Goal: Task Accomplishment & Management: Complete application form

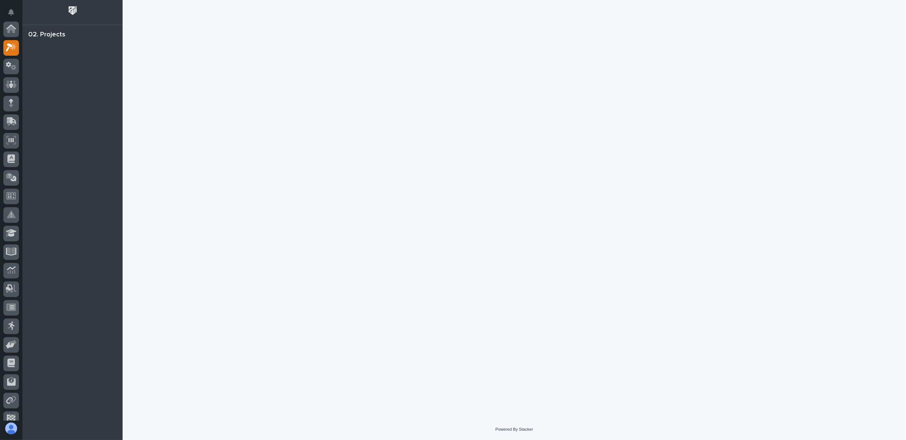
scroll to position [19, 0]
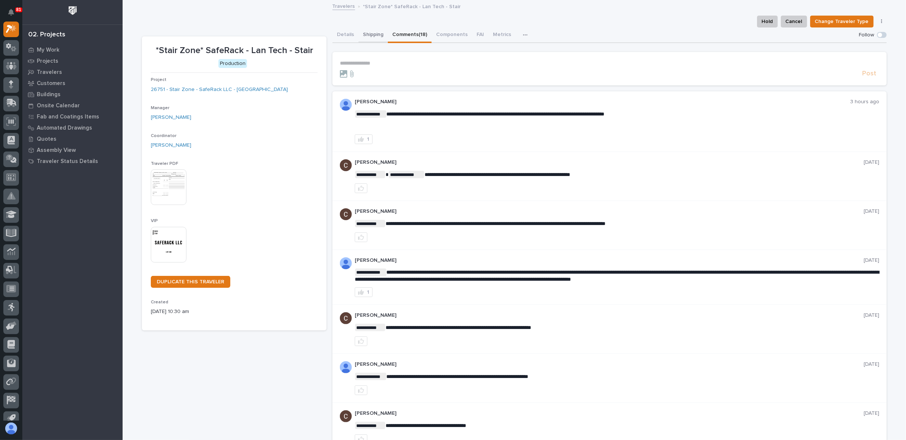
click at [372, 35] on button "Shipping" at bounding box center [372, 35] width 29 height 16
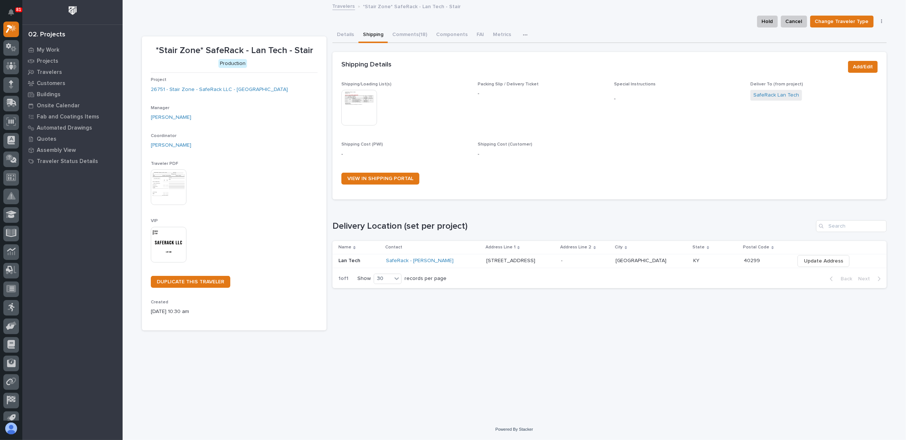
click at [361, 99] on img at bounding box center [359, 108] width 36 height 36
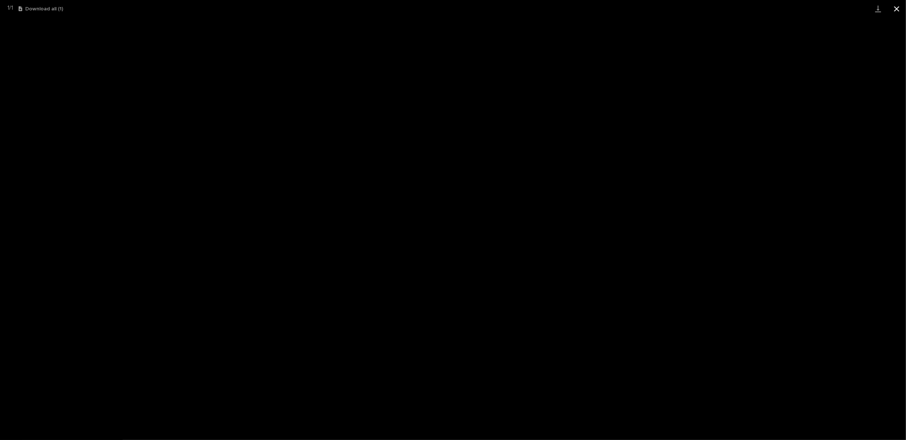
click at [899, 9] on button "Close gallery" at bounding box center [896, 8] width 19 height 17
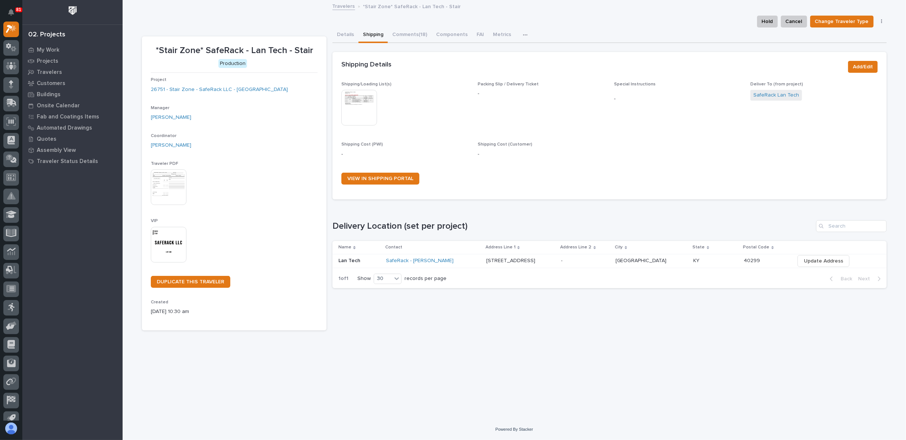
drag, startPoint x: 335, startPoint y: 33, endPoint x: 381, endPoint y: 30, distance: 46.2
click at [336, 33] on button "Details" at bounding box center [345, 35] width 26 height 16
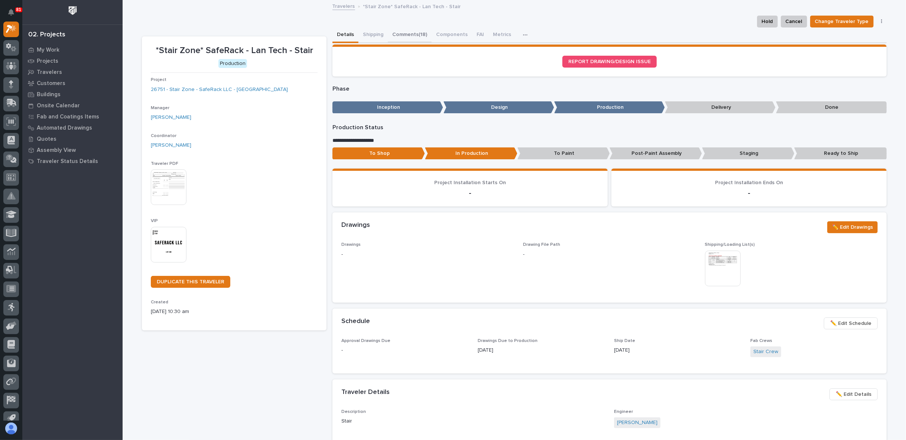
click at [396, 31] on button "Comments (18)" at bounding box center [410, 35] width 44 height 16
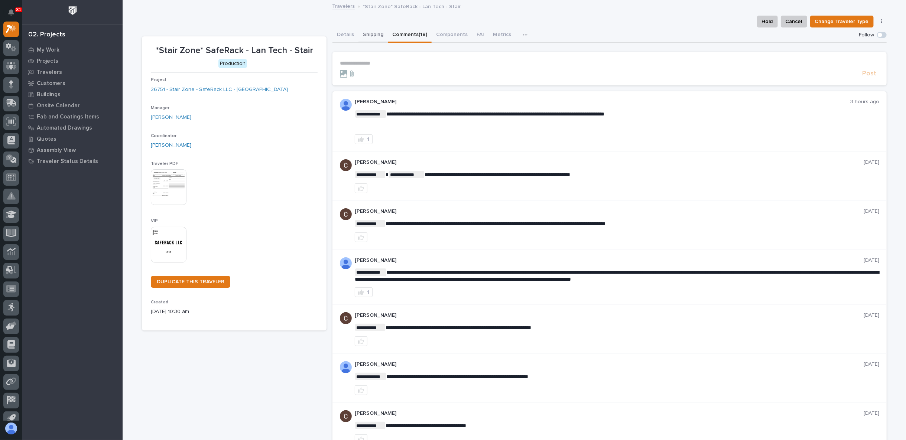
drag, startPoint x: 369, startPoint y: 32, endPoint x: 373, endPoint y: 35, distance: 5.0
click at [370, 32] on button "Shipping" at bounding box center [372, 35] width 29 height 16
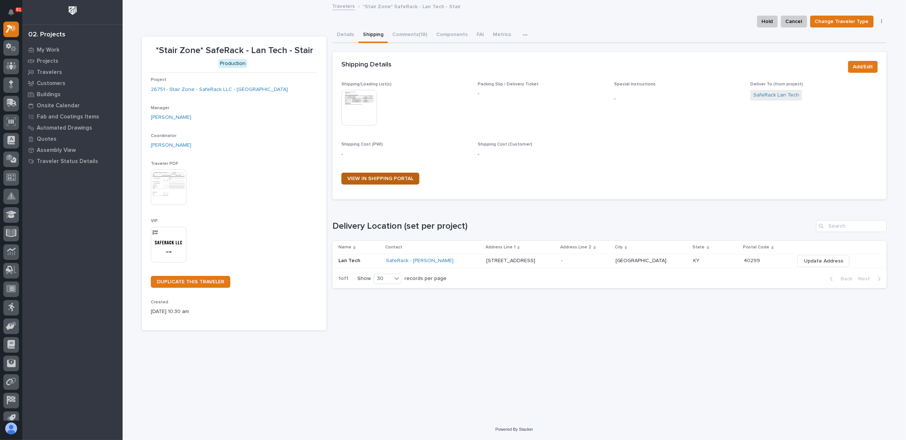
click at [385, 178] on span "VIEW IN SHIPPING PORTAL" at bounding box center [380, 178] width 66 height 5
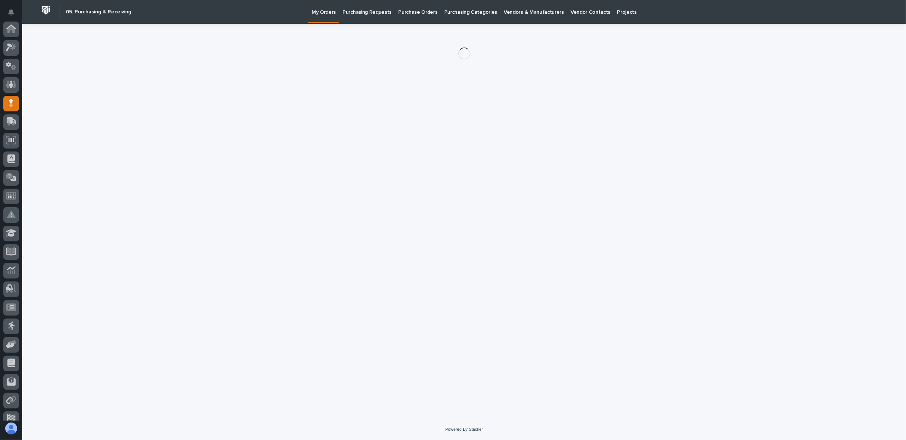
scroll to position [65, 0]
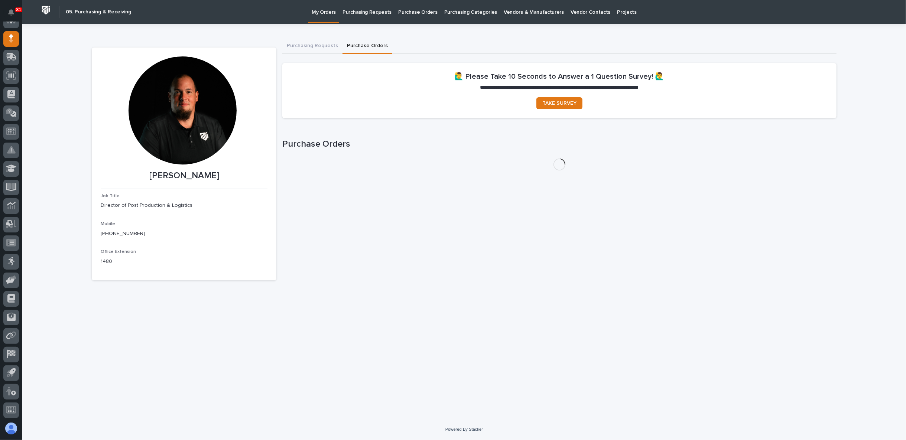
click at [362, 46] on button "Purchase Orders" at bounding box center [367, 47] width 50 height 16
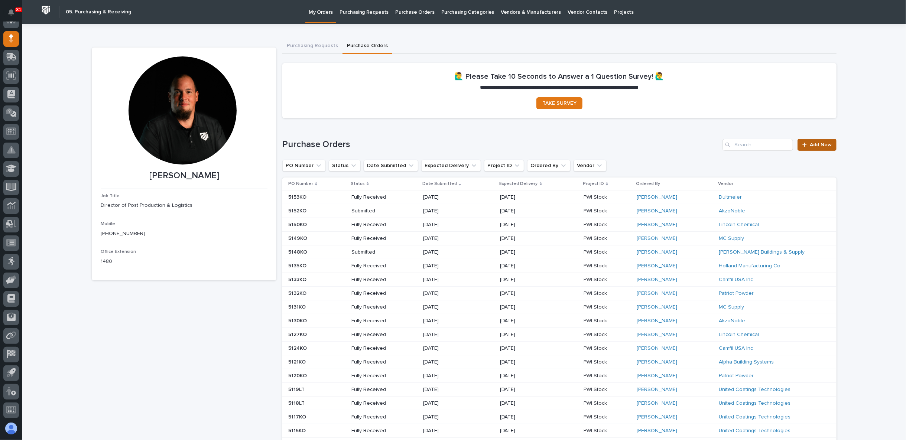
click at [810, 147] on span "Add New" at bounding box center [821, 144] width 22 height 5
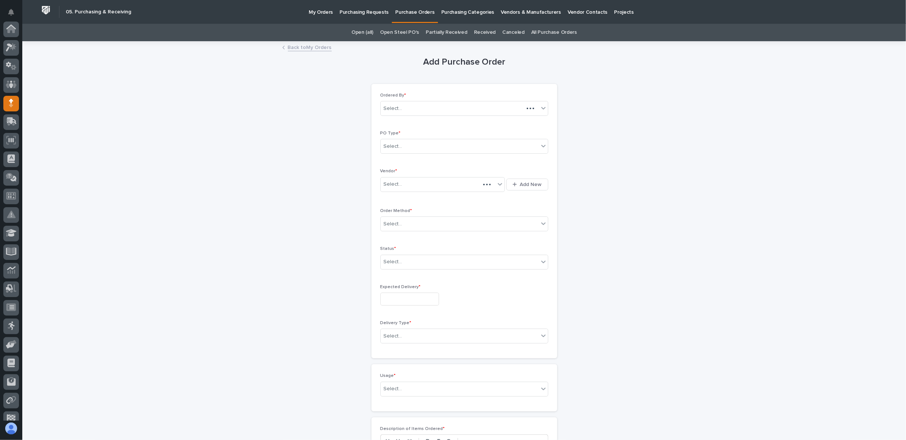
scroll to position [65, 0]
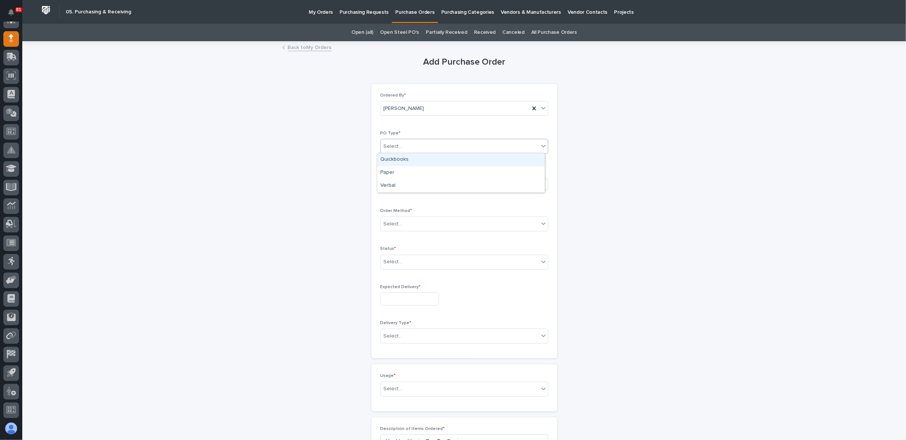
click at [452, 142] on div "Select..." at bounding box center [460, 146] width 158 height 12
click at [440, 175] on div "Paper" at bounding box center [460, 172] width 167 height 13
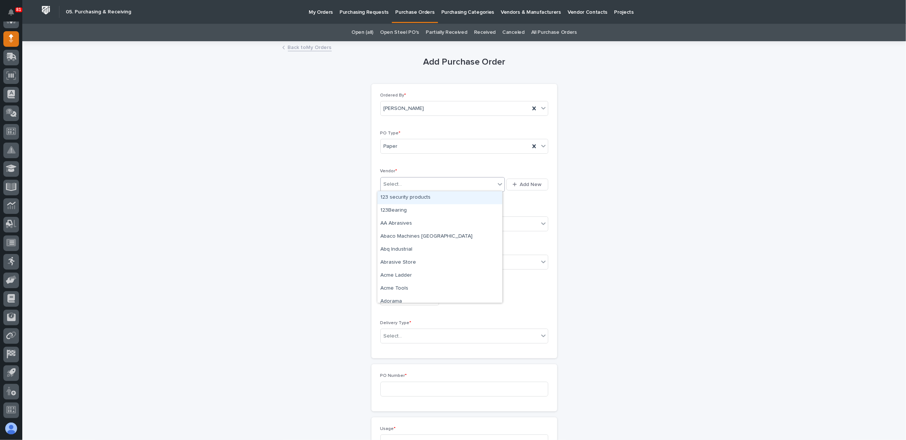
click at [434, 185] on div "Select..." at bounding box center [438, 184] width 115 height 12
type input "***"
click at [425, 198] on div "Dultmeier" at bounding box center [439, 197] width 125 height 13
click at [419, 223] on div "Select..." at bounding box center [460, 224] width 158 height 12
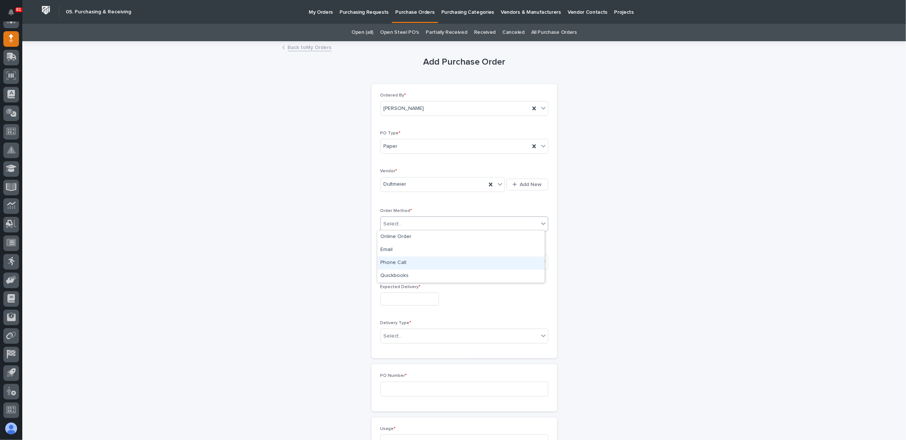
click at [415, 263] on div "Phone Call" at bounding box center [460, 263] width 167 height 13
click at [412, 263] on div "Select..." at bounding box center [460, 262] width 158 height 12
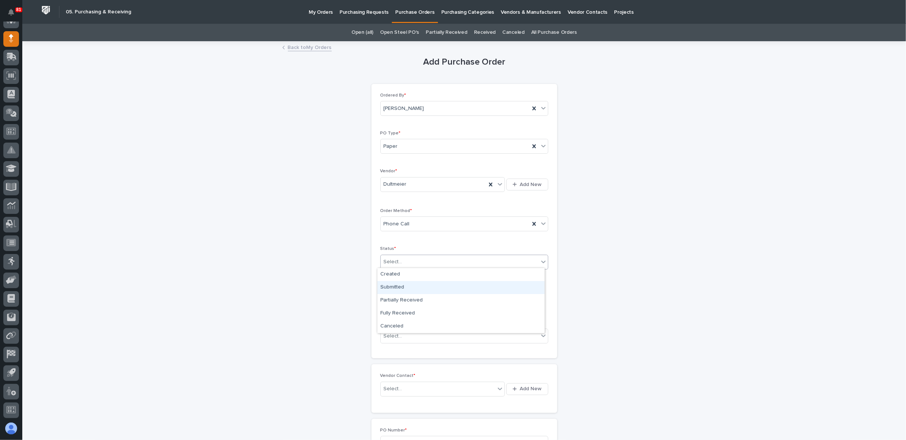
click at [417, 287] on div "Submitted" at bounding box center [460, 287] width 167 height 13
click at [406, 298] on input "text" at bounding box center [409, 299] width 59 height 13
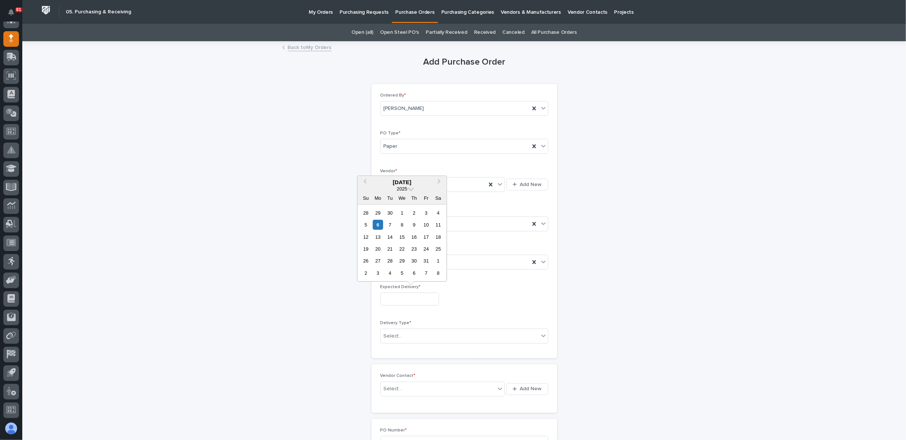
click at [380, 273] on div "3" at bounding box center [378, 273] width 10 height 10
type input "**********"
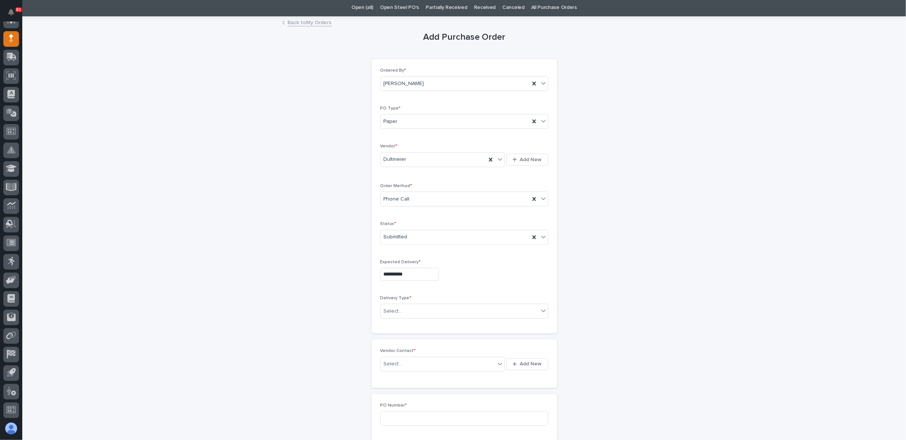
scroll to position [41, 0]
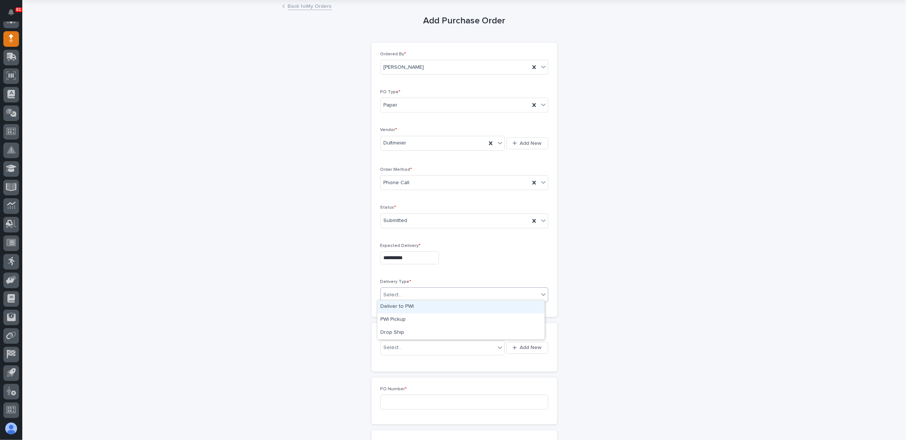
click at [395, 289] on div "Select..." at bounding box center [460, 295] width 158 height 12
click at [396, 308] on div "Deliver to PWI" at bounding box center [460, 306] width 167 height 13
click at [434, 342] on div "Select..." at bounding box center [438, 348] width 115 height 12
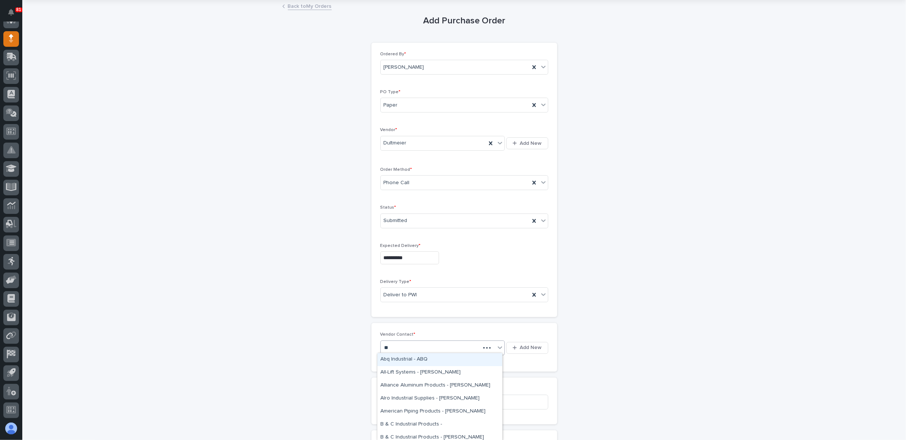
type input "***"
click at [423, 363] on div "[PERSON_NAME]" at bounding box center [439, 359] width 125 height 13
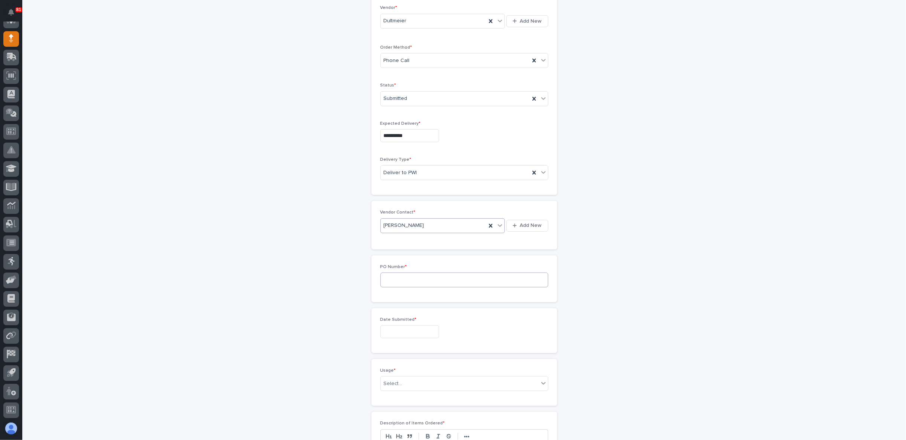
scroll to position [165, 0]
click at [397, 277] on input at bounding box center [464, 278] width 168 height 15
type input "5154KO"
click at [389, 331] on input "text" at bounding box center [409, 330] width 59 height 13
click at [376, 256] on div "6" at bounding box center [378, 255] width 10 height 10
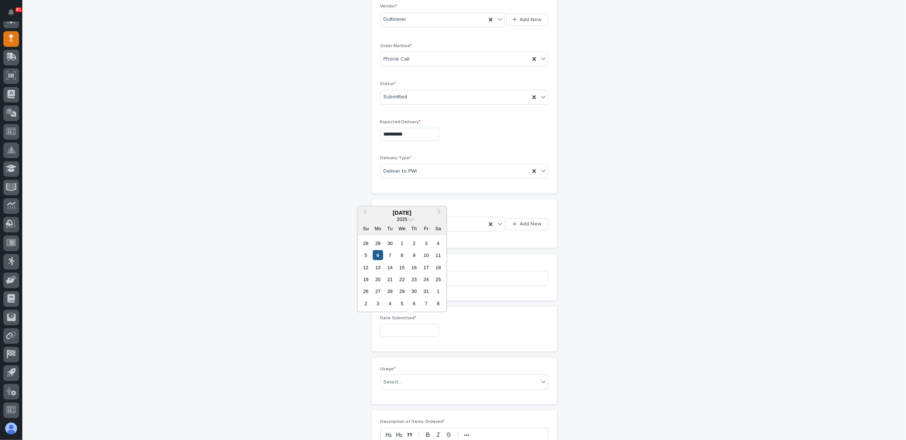
type input "**********"
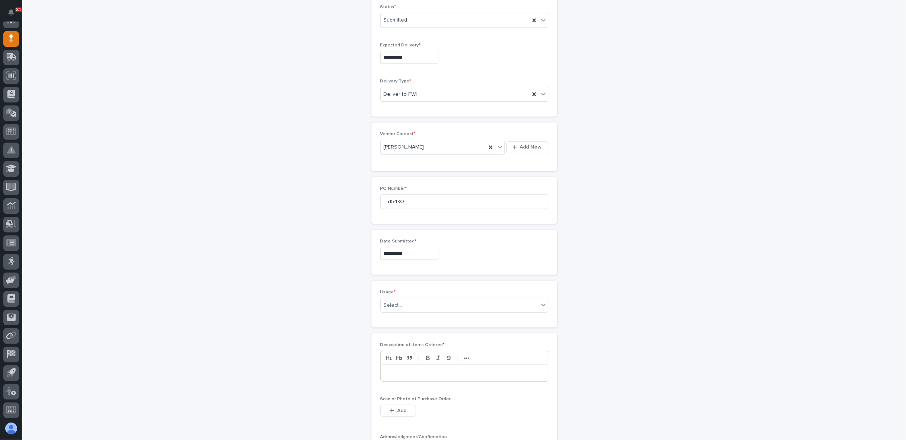
scroll to position [247, 0]
click at [418, 294] on div "Select..." at bounding box center [460, 300] width 158 height 12
click at [420, 346] on div "PWI Stock" at bounding box center [460, 350] width 167 height 13
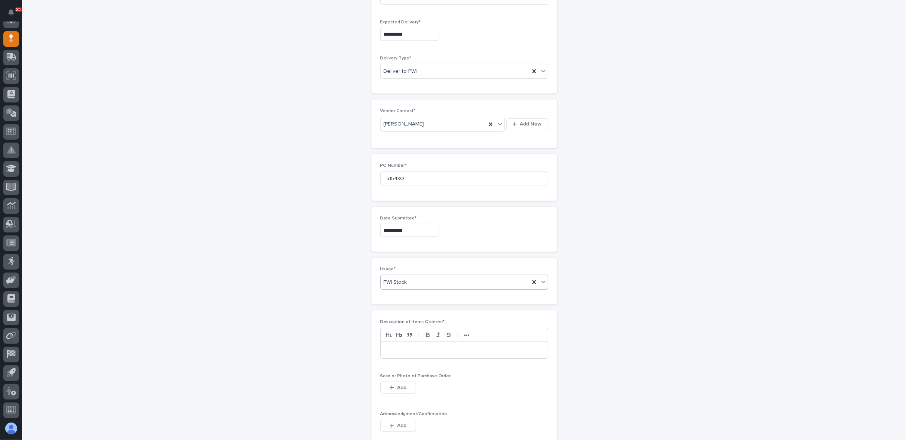
scroll to position [289, 0]
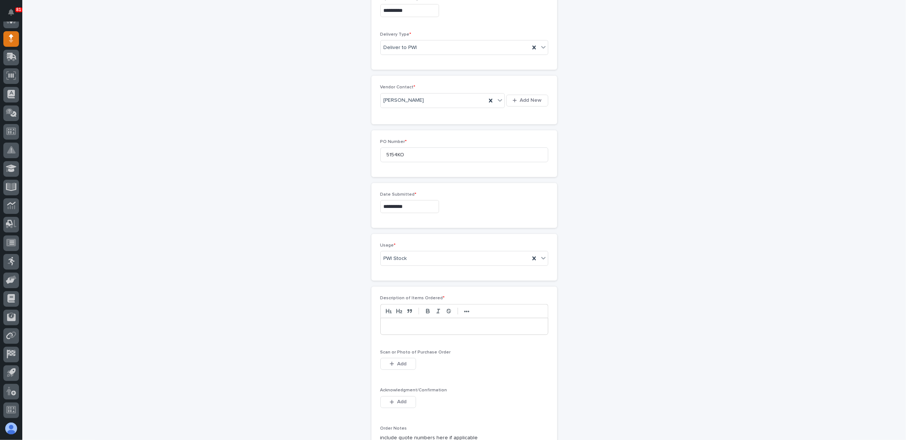
click at [408, 323] on p at bounding box center [464, 326] width 156 height 7
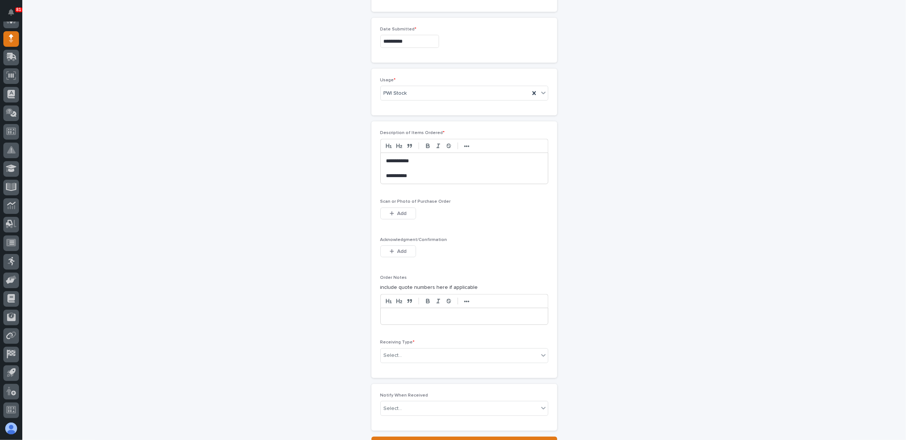
scroll to position [516, 0]
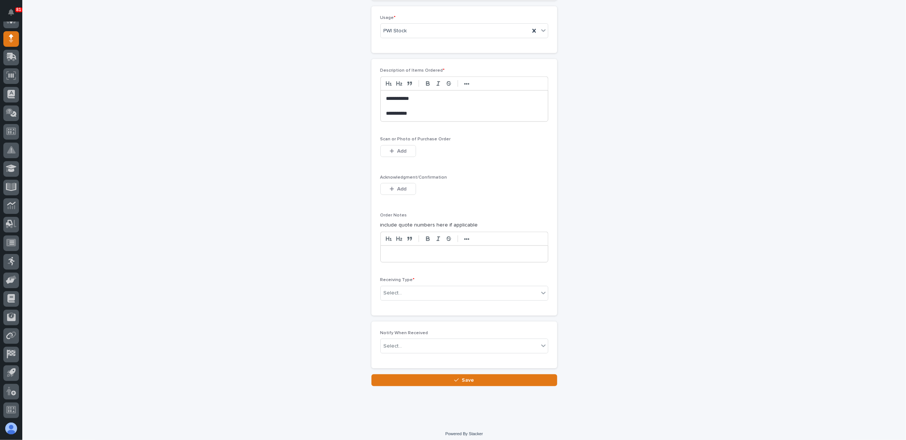
click at [409, 279] on div "Receiving Type * Select..." at bounding box center [464, 291] width 168 height 29
click at [415, 290] on div "Select..." at bounding box center [460, 293] width 158 height 12
click at [409, 343] on div "Deliver to" at bounding box center [460, 342] width 167 height 13
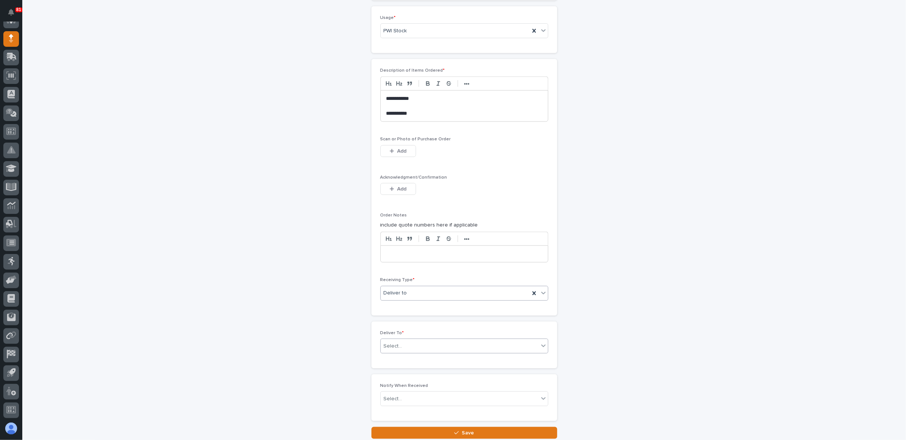
click at [402, 340] on div "Select..." at bounding box center [460, 346] width 158 height 12
type input "*"
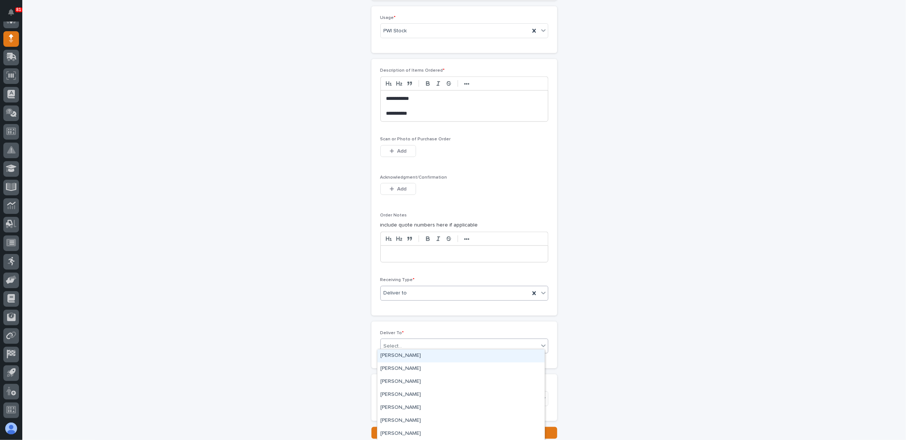
click at [513, 287] on div "Deliver to" at bounding box center [455, 293] width 149 height 12
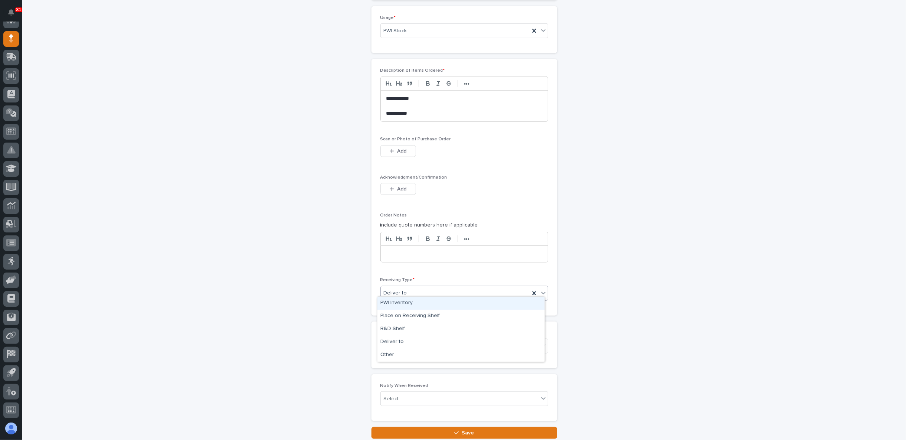
click at [411, 302] on div "PWI Inventory" at bounding box center [460, 303] width 167 height 13
click at [413, 342] on input at bounding box center [464, 346] width 168 height 15
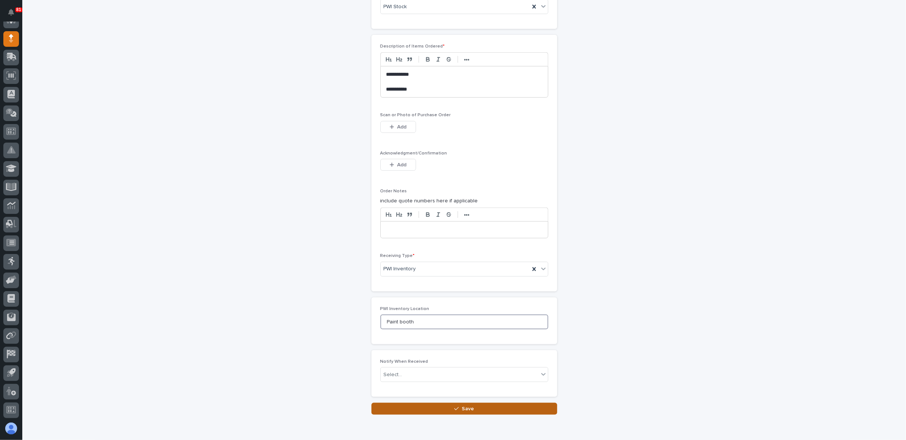
scroll to position [569, 0]
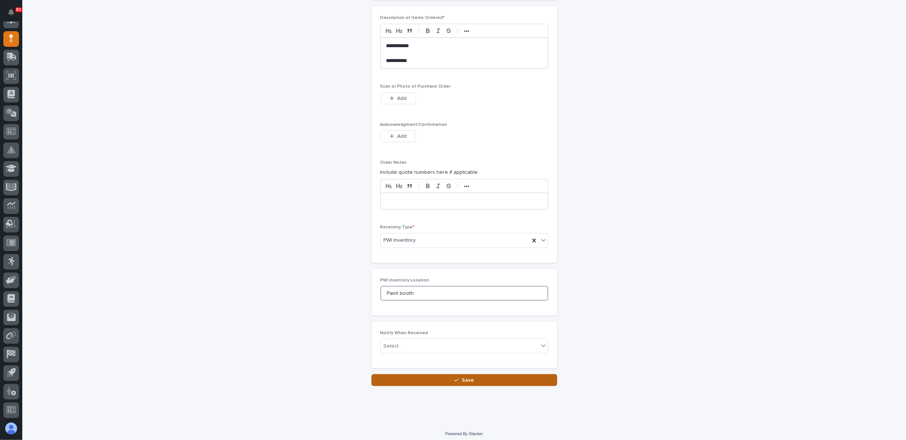
type input "Paint booth"
click at [445, 374] on button "Save" at bounding box center [464, 380] width 186 height 12
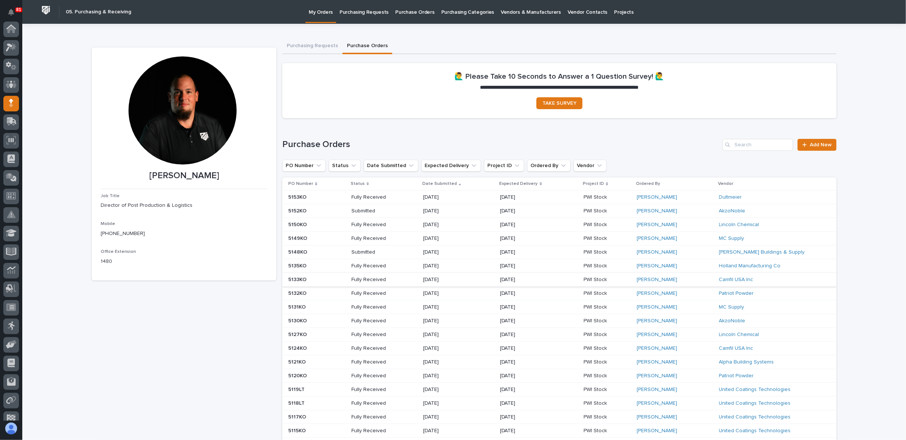
scroll to position [65, 0]
